Goal: Task Accomplishment & Management: Use online tool/utility

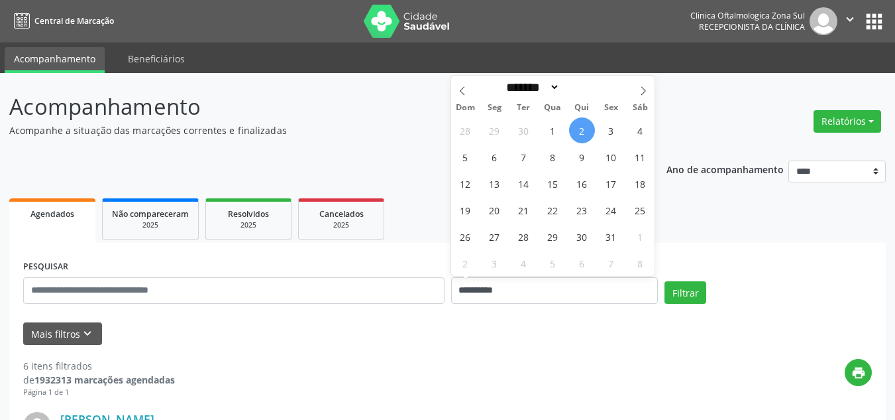
select select "*"
click at [487, 160] on span "6" at bounding box center [495, 157] width 26 height 26
type input "**********"
click at [606, 159] on span "10" at bounding box center [612, 157] width 26 height 26
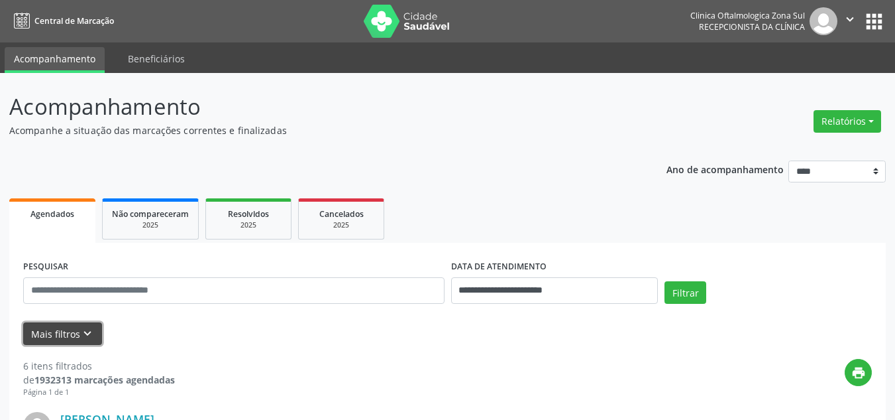
click at [85, 334] on icon "keyboard_arrow_down" at bounding box center [87, 333] width 15 height 15
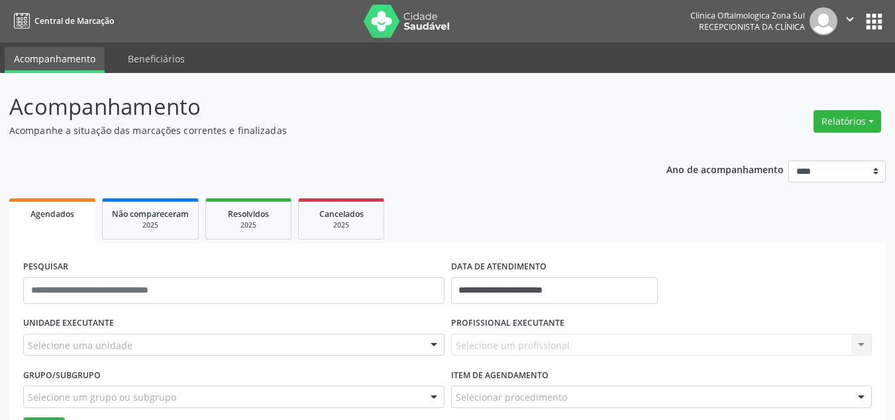
scroll to position [265, 0]
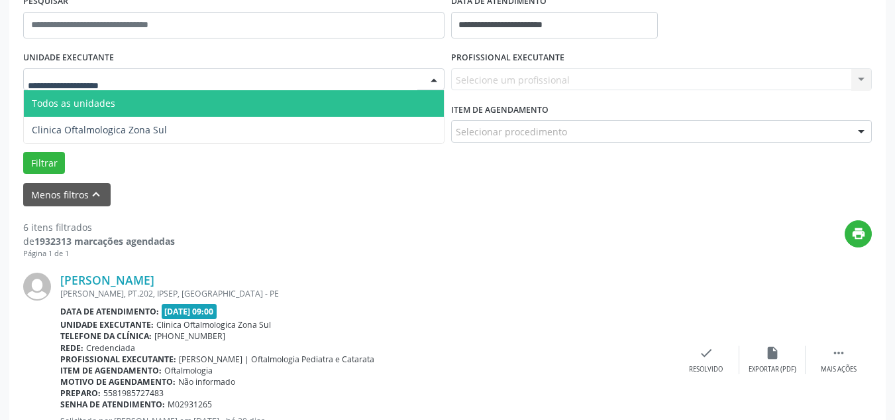
click at [129, 70] on div at bounding box center [234, 79] width 422 height 23
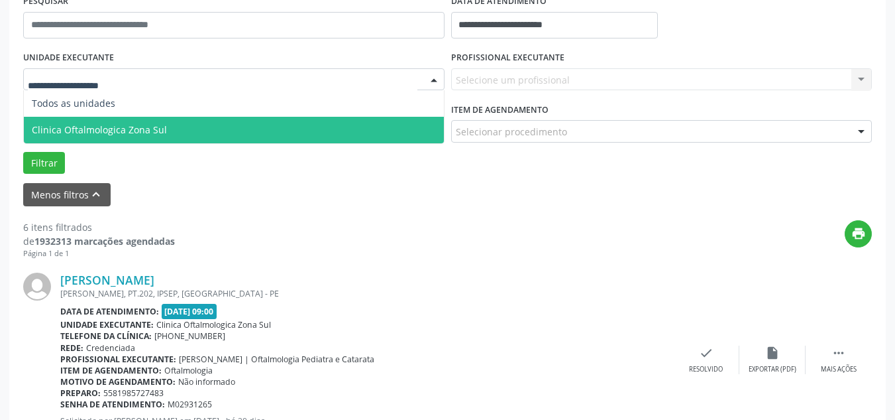
click at [121, 131] on span "Clinica Oftalmologica Zona Sul" at bounding box center [99, 129] width 135 height 13
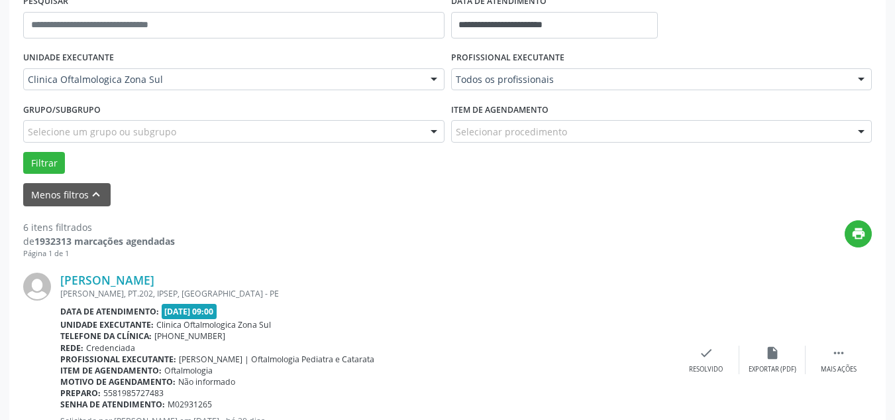
click at [509, 77] on div "Todos os profissionais Todos os profissionais [PERSON_NAME] | Oftalmologia [MED…" at bounding box center [662, 79] width 422 height 23
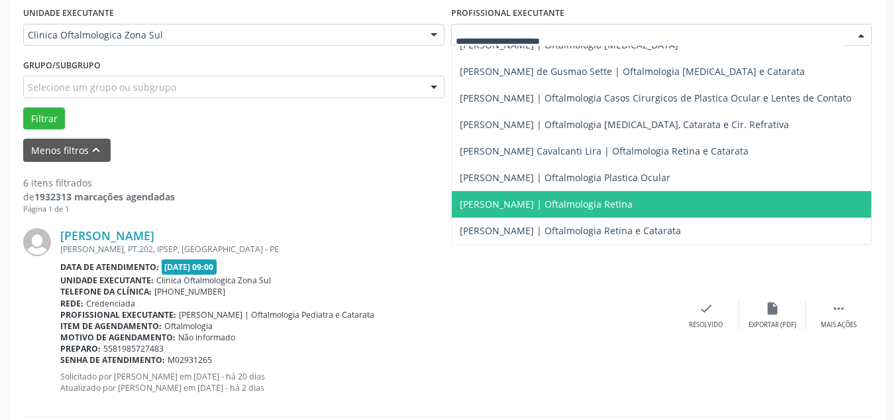
scroll to position [331, 0]
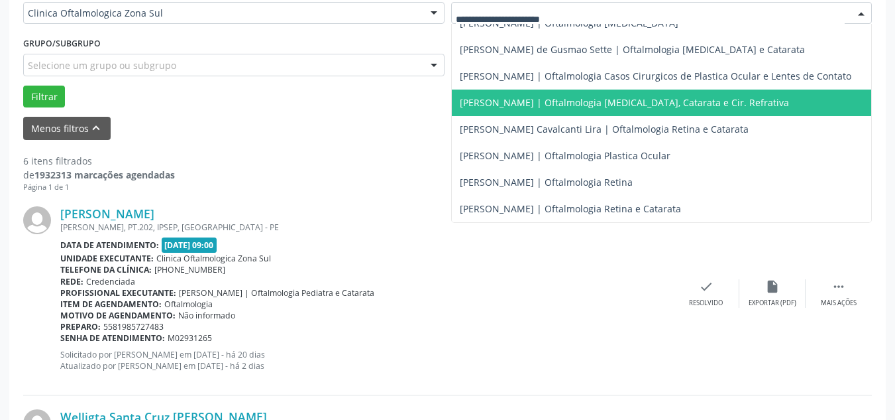
click at [536, 96] on span "[PERSON_NAME] | Oftalmologia [MEDICAL_DATA], Catarata e Cir. Refrativa" at bounding box center [624, 102] width 329 height 13
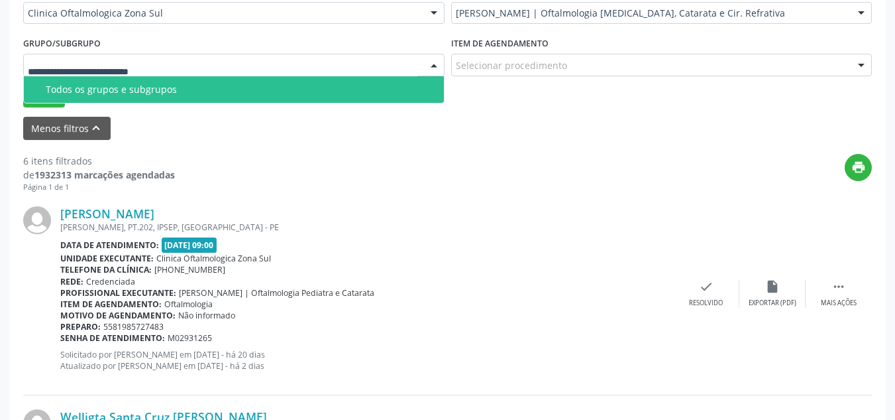
click at [77, 90] on div "Todos os grupos e subgrupos" at bounding box center [241, 89] width 390 height 11
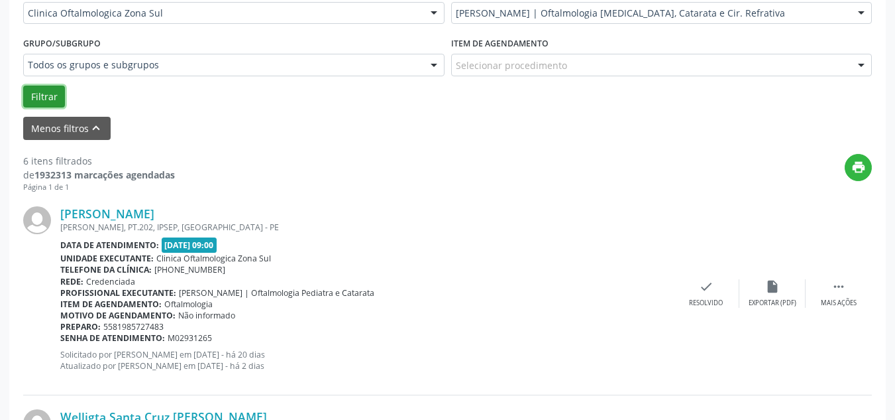
click at [42, 103] on button "Filtrar" at bounding box center [44, 97] width 42 height 23
